Goal: Transaction & Acquisition: Purchase product/service

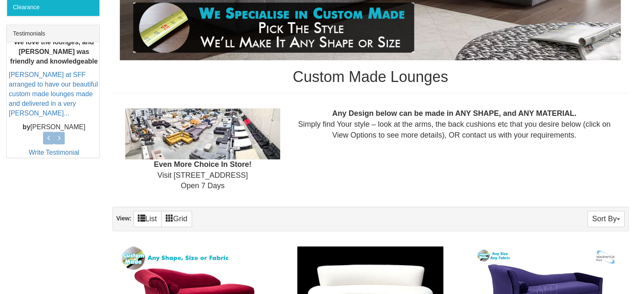
scroll to position [455, 0]
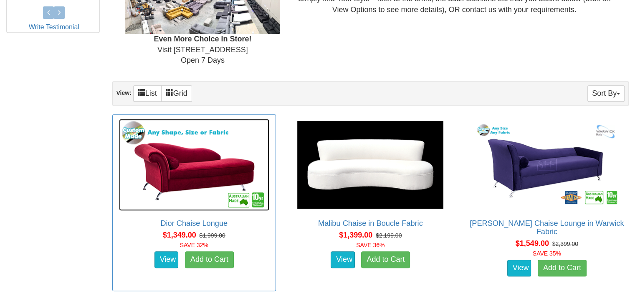
click at [195, 162] on img at bounding box center [194, 165] width 150 height 92
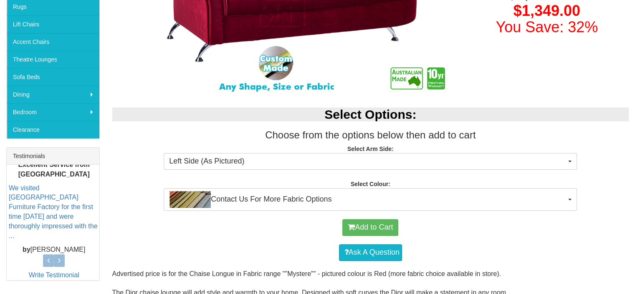
scroll to position [209, 0]
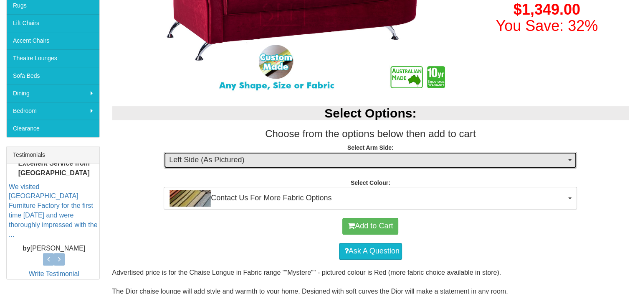
click at [572, 161] on button "Left Side (As Pictured)" at bounding box center [370, 160] width 413 height 17
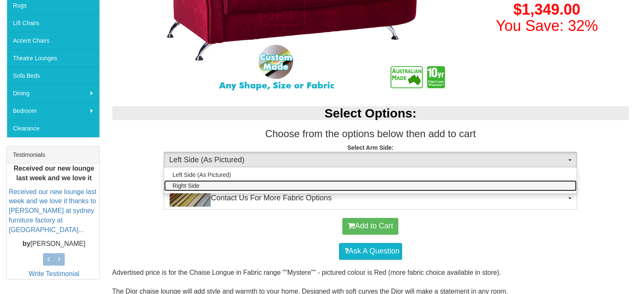
click at [220, 181] on link "Right Side" at bounding box center [370, 185] width 413 height 11
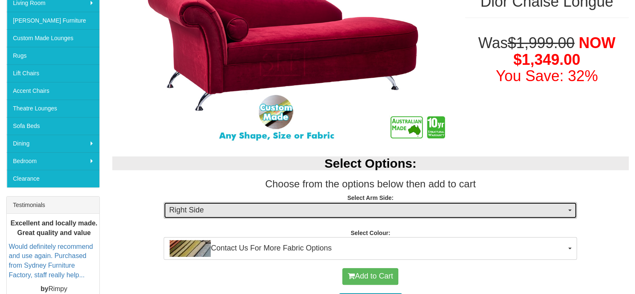
scroll to position [167, 0]
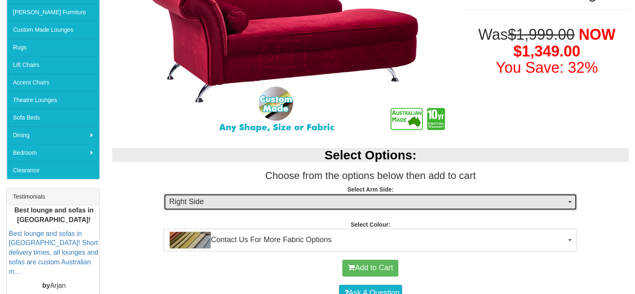
click at [571, 201] on span "button" at bounding box center [569, 202] width 3 height 2
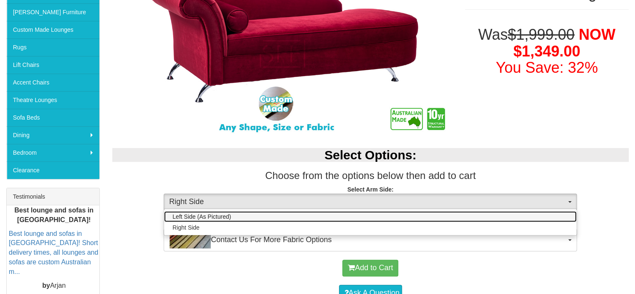
click at [185, 212] on span "Left Side (As Pictured)" at bounding box center [201, 216] width 58 height 8
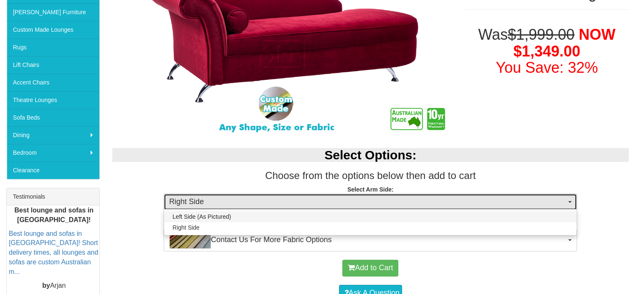
select select "1643"
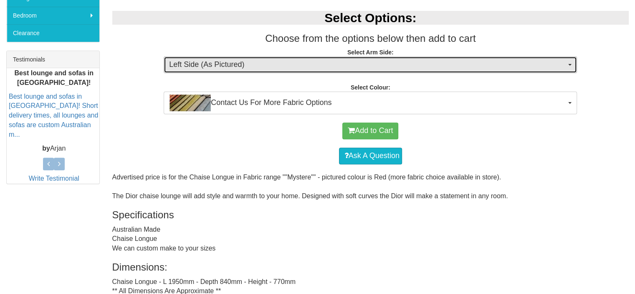
scroll to position [334, 0]
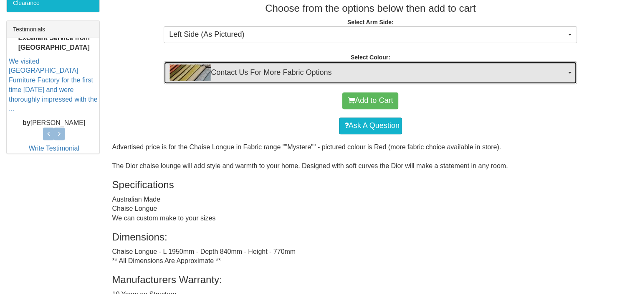
click at [571, 70] on button "Contact Us For More Fabric Options" at bounding box center [370, 72] width 413 height 23
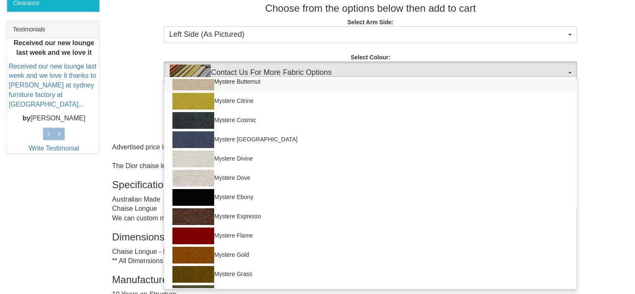
scroll to position [125, 0]
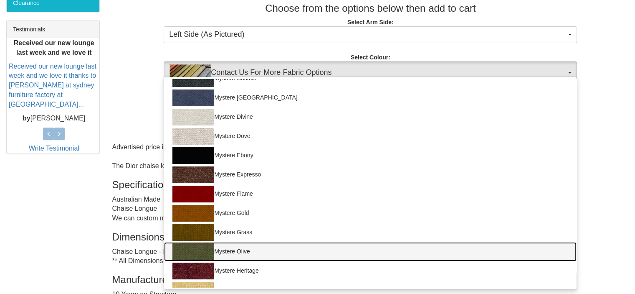
click at [227, 249] on link "Mystere Olive" at bounding box center [370, 251] width 413 height 19
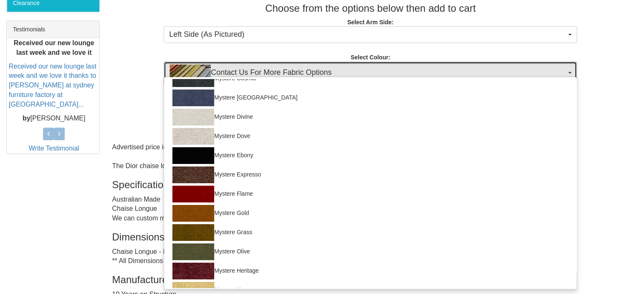
select select "736"
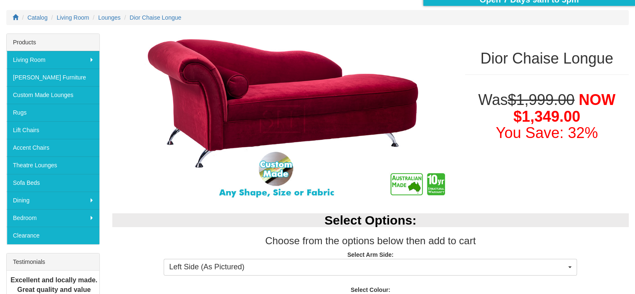
scroll to position [86, 0]
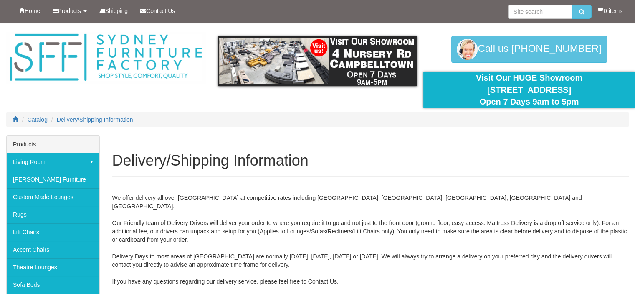
scroll to position [84, 0]
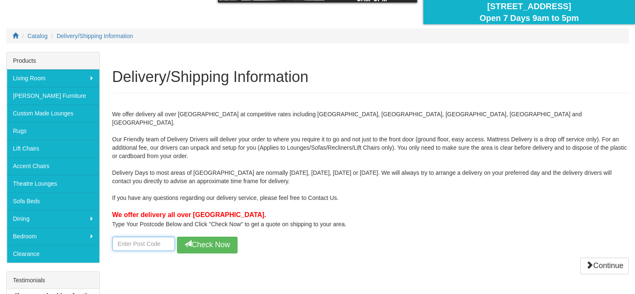
click at [159, 238] on input "number" at bounding box center [143, 243] width 63 height 14
click at [130, 238] on input "number" at bounding box center [143, 243] width 63 height 14
type input "458"
type input "4580"
click at [212, 240] on button "Check Now" at bounding box center [207, 244] width 61 height 17
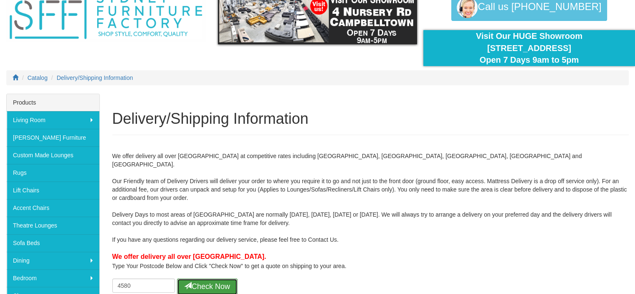
scroll to position [0, 0]
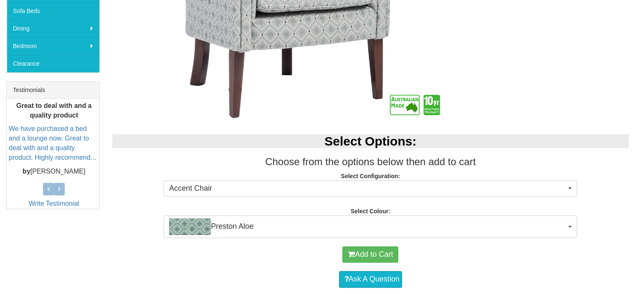
scroll to position [334, 0]
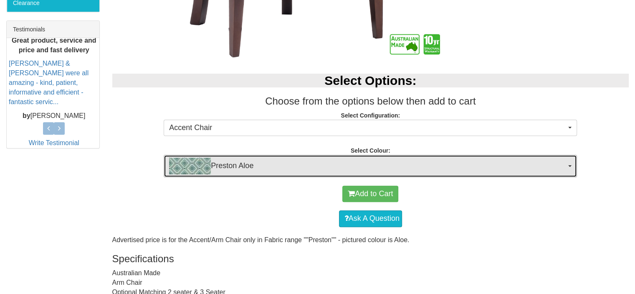
click at [569, 165] on span "button" at bounding box center [569, 166] width 3 height 2
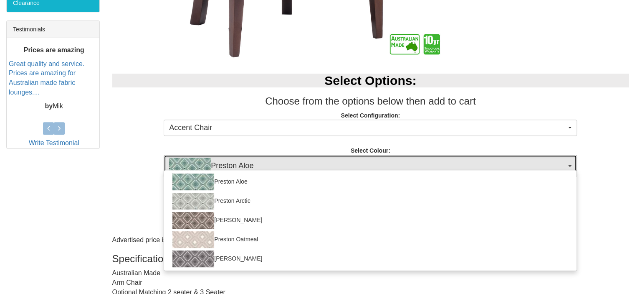
click at [327, 165] on span "Preston Aloe" at bounding box center [367, 165] width 397 height 17
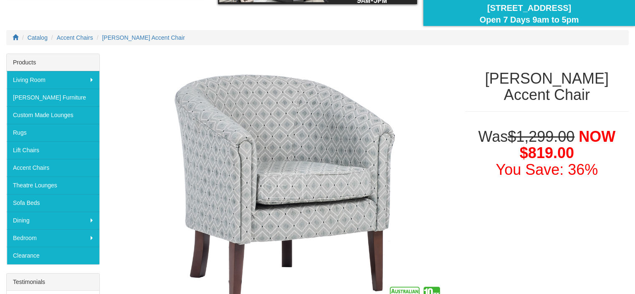
scroll to position [15, 0]
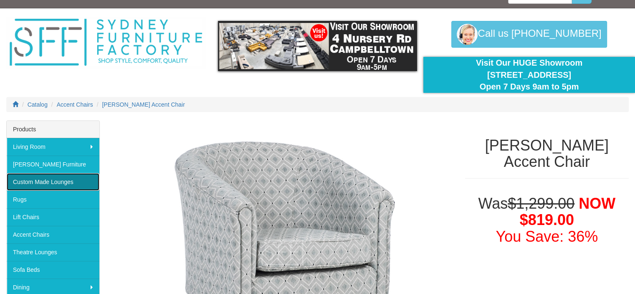
click at [45, 180] on link "Custom Made Lounges" at bounding box center [53, 182] width 93 height 18
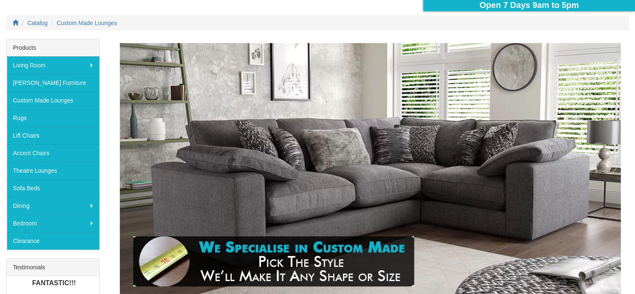
scroll to position [42, 0]
